Goal: Transaction & Acquisition: Purchase product/service

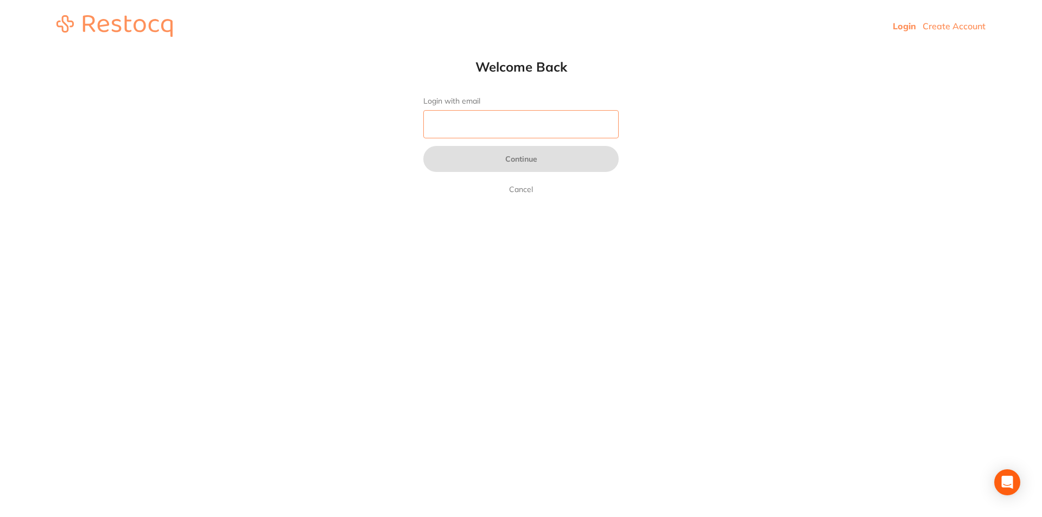
click at [465, 123] on input "Login with email" at bounding box center [520, 124] width 195 height 28
type input "[EMAIL_ADDRESS][DOMAIN_NAME]"
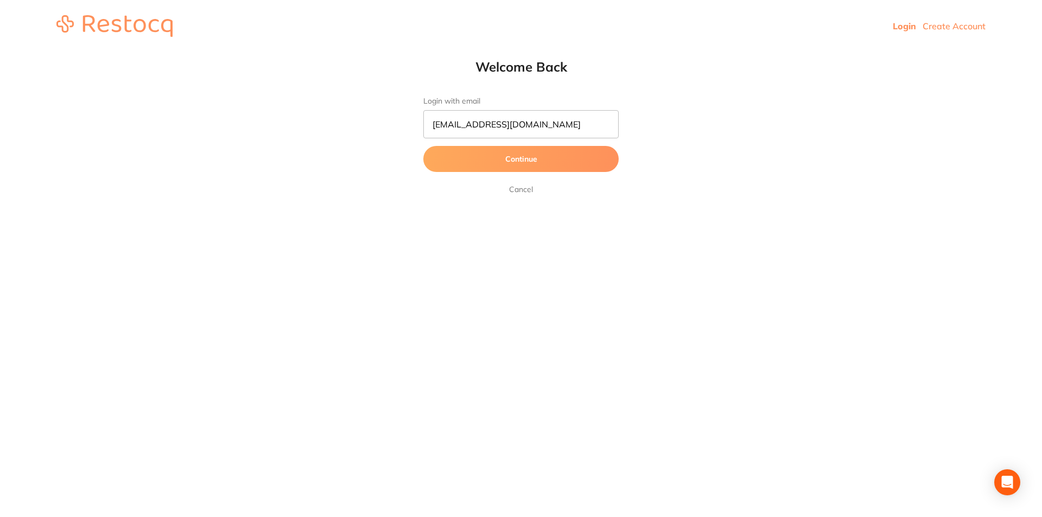
click at [490, 162] on button "Continue" at bounding box center [520, 159] width 195 height 26
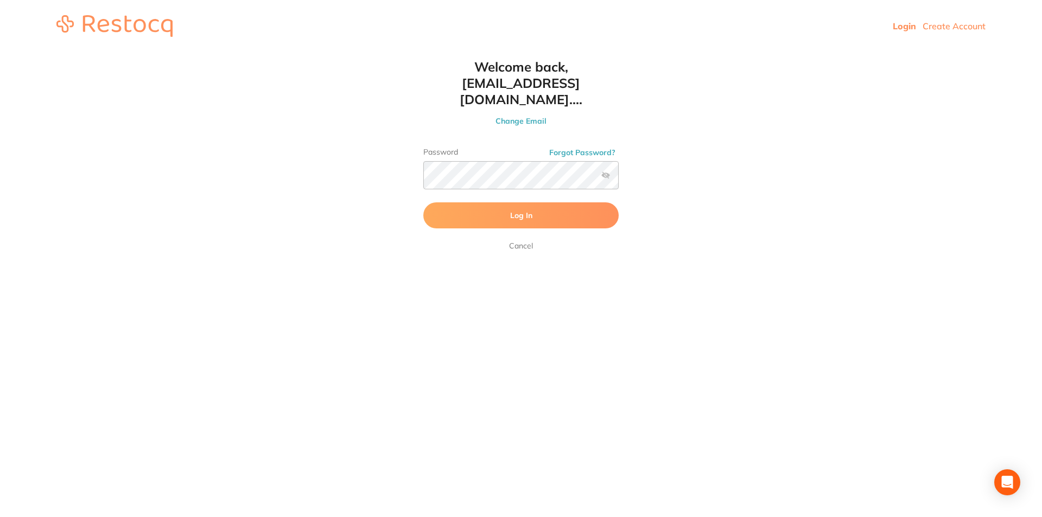
click at [482, 203] on button "Log In" at bounding box center [520, 216] width 195 height 26
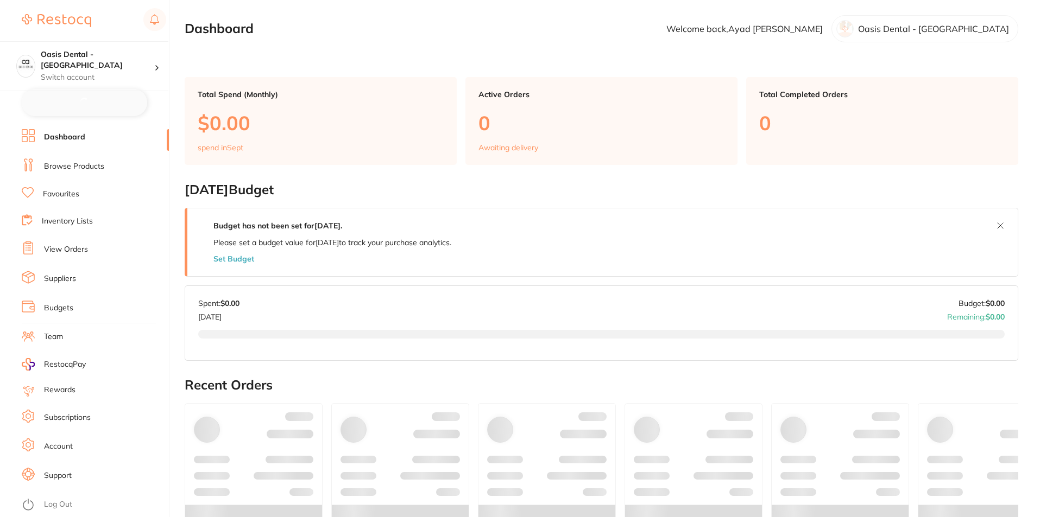
checkbox input "false"
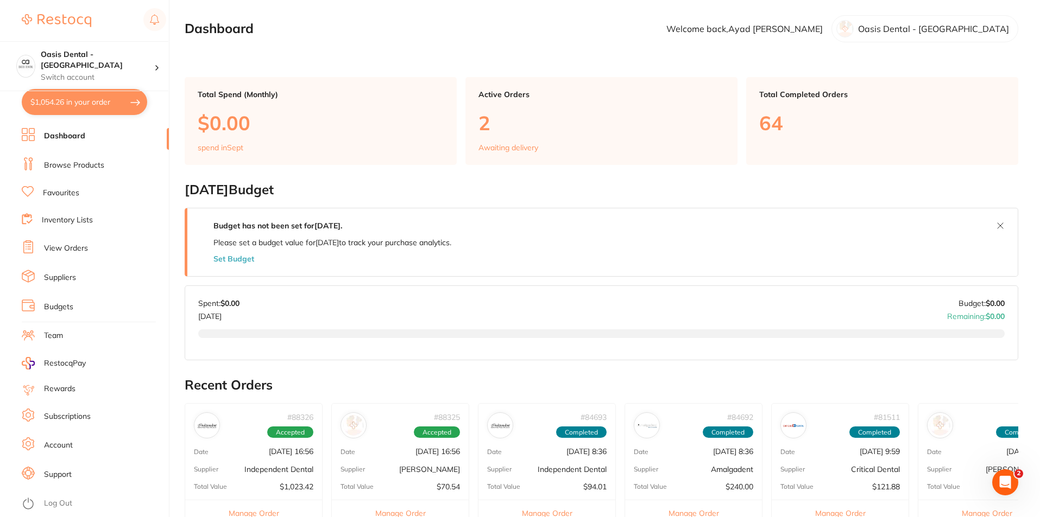
click at [98, 136] on li "Dashboard" at bounding box center [95, 136] width 147 height 16
click at [84, 165] on link "Browse Products" at bounding box center [74, 165] width 60 height 11
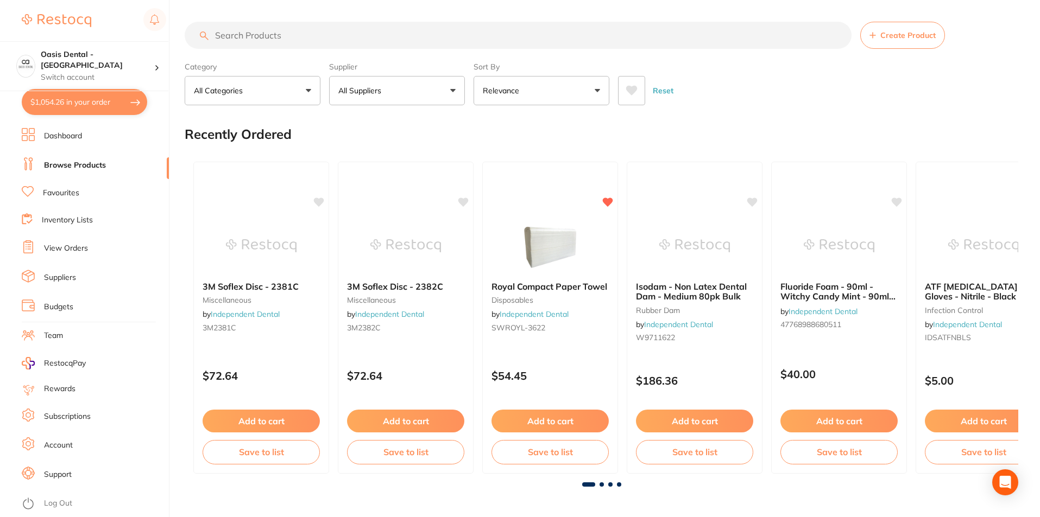
click at [277, 40] on input "search" at bounding box center [518, 35] width 667 height 27
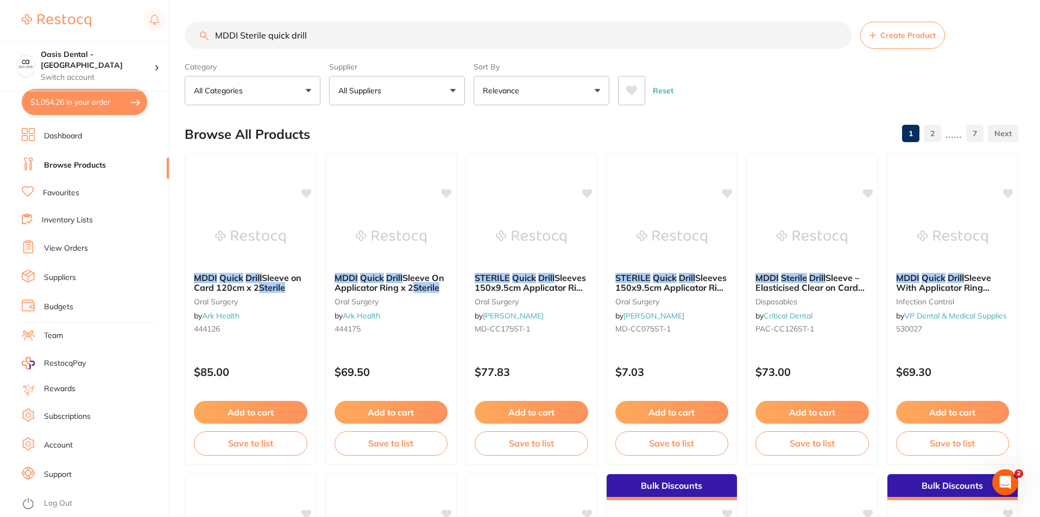
scroll to position [1, 0]
drag, startPoint x: 314, startPoint y: 35, endPoint x: 189, endPoint y: 46, distance: 125.4
click at [189, 46] on div "MDDI Sterile quick drill Create Product" at bounding box center [601, 35] width 833 height 27
type input "MDDI Sterile quick drill"
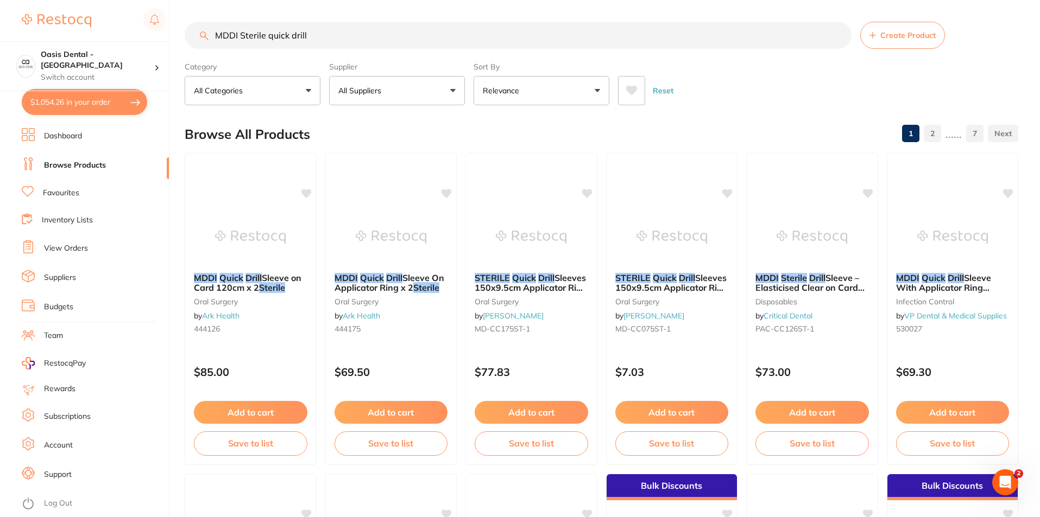
click at [84, 103] on button "$1,054.26 in your order" at bounding box center [84, 102] width 125 height 26
checkbox input "true"
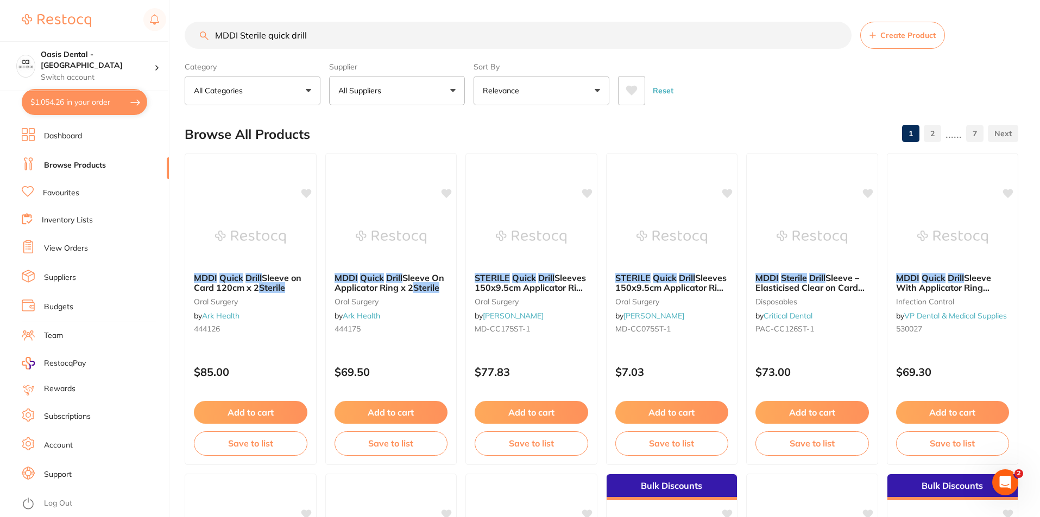
checkbox input "true"
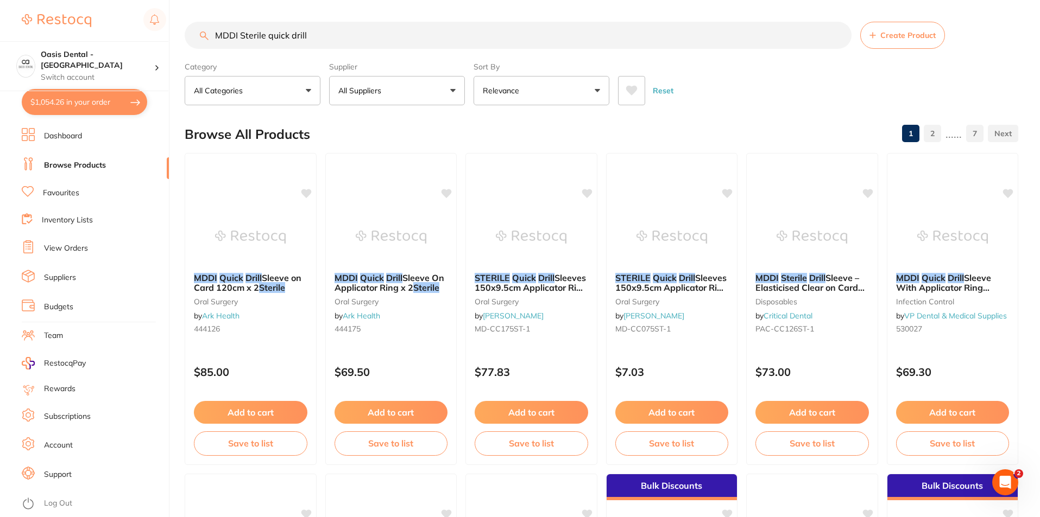
checkbox input "true"
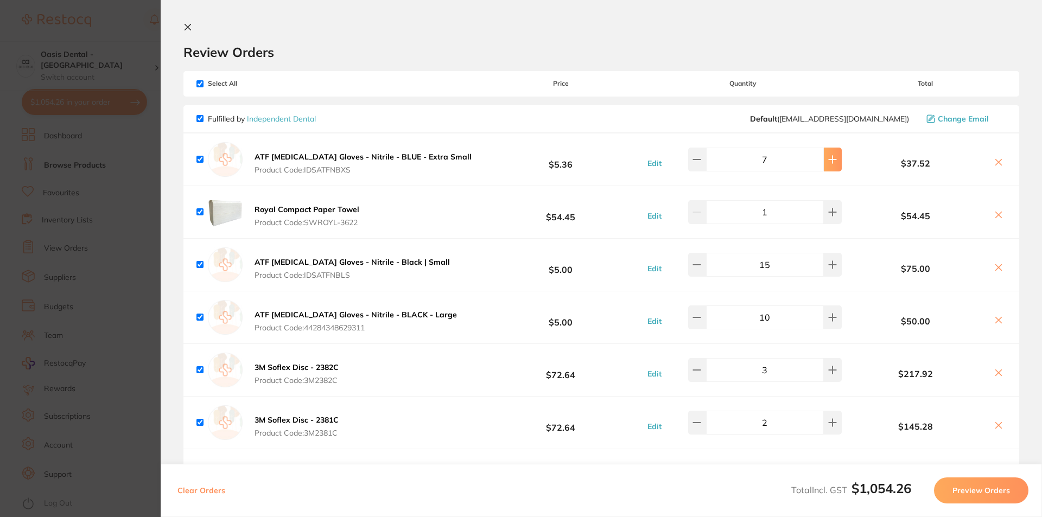
click at [832, 164] on button at bounding box center [833, 160] width 18 height 24
type input "10"
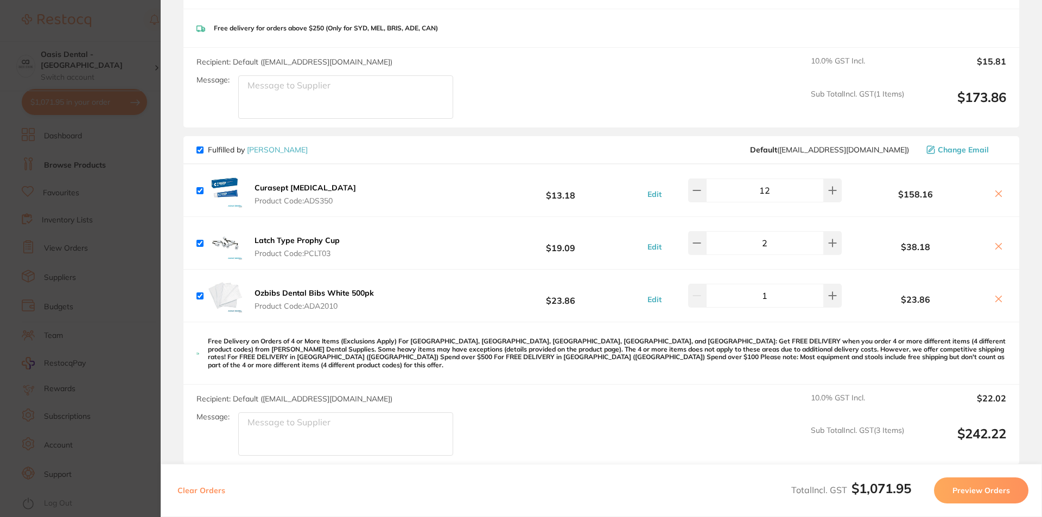
scroll to position [651, 0]
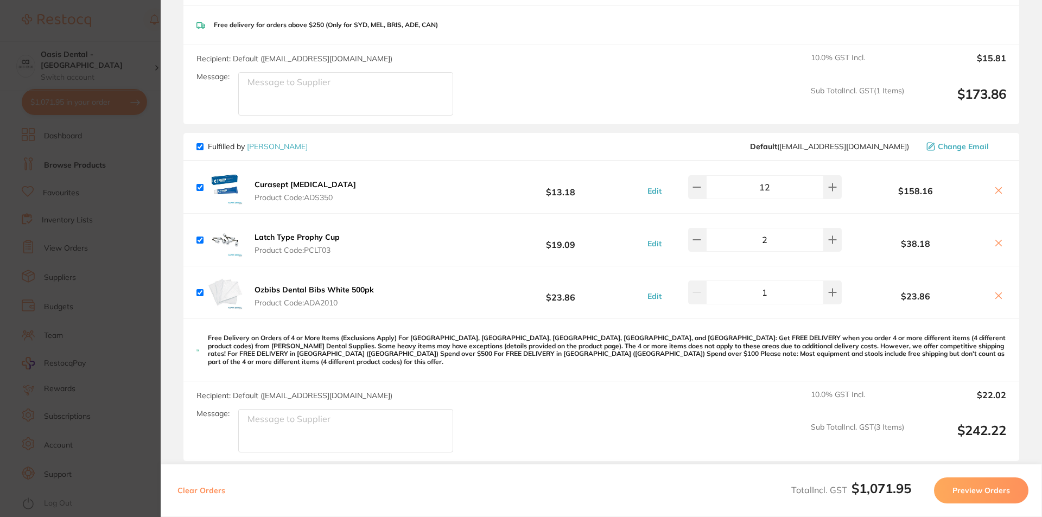
click at [88, 327] on section "Update RRP Set your pre negotiated price for this item. Item Agreed RRP (excl. …" at bounding box center [521, 258] width 1042 height 517
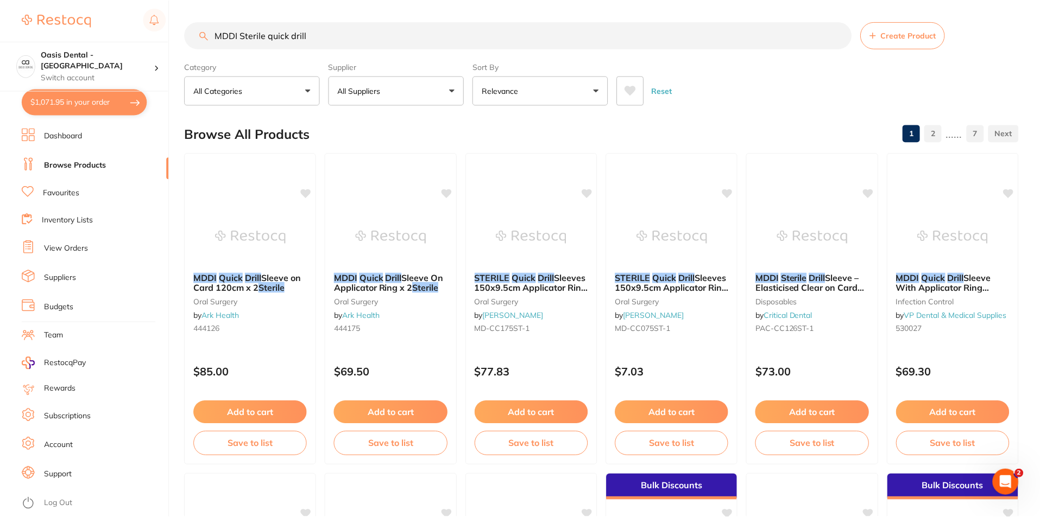
scroll to position [1, 0]
drag, startPoint x: 364, startPoint y: 39, endPoint x: 163, endPoint y: 36, distance: 200.9
click at [163, 36] on div "$1,071.95 Oasis Dental - West End Switch account Oasis Dental - [GEOGRAPHIC_DAT…" at bounding box center [520, 257] width 1040 height 517
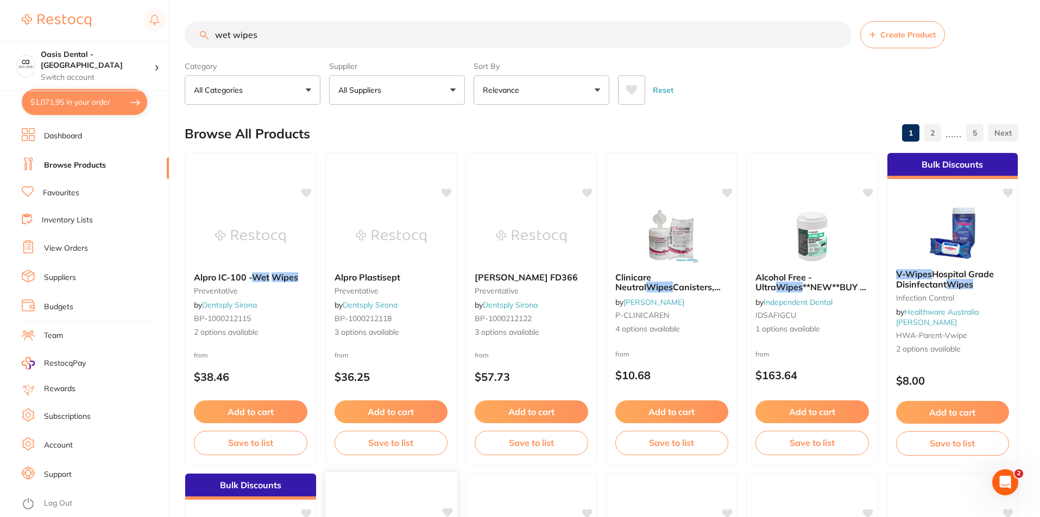
scroll to position [0, 0]
drag, startPoint x: 277, startPoint y: 45, endPoint x: 198, endPoint y: 24, distance: 81.2
click at [198, 24] on input "wet wipes" at bounding box center [518, 35] width 667 height 27
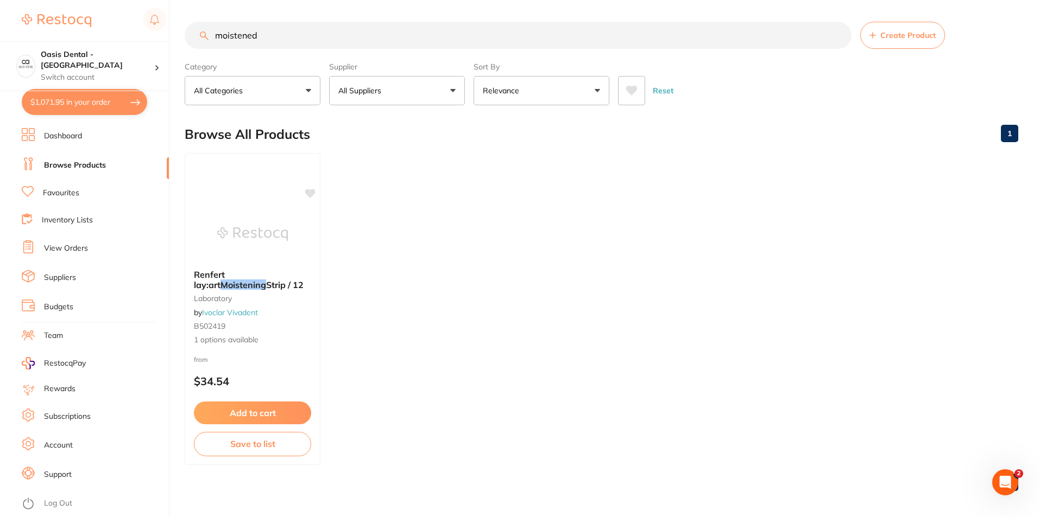
type input "moistened"
